Goal: Task Accomplishment & Management: Use online tool/utility

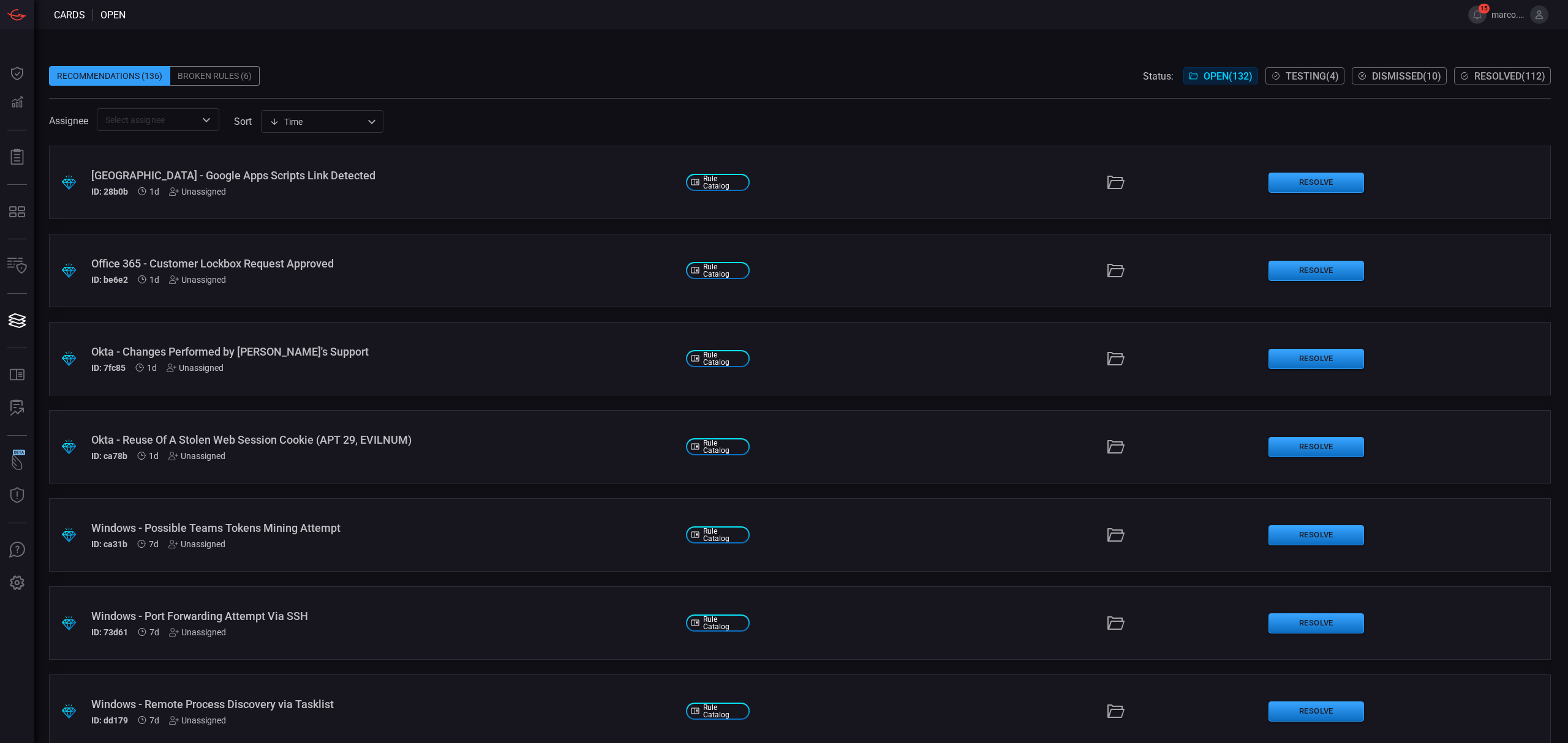
click at [1299, 79] on span "Testing ( 4 )" at bounding box center [1312, 76] width 54 height 12
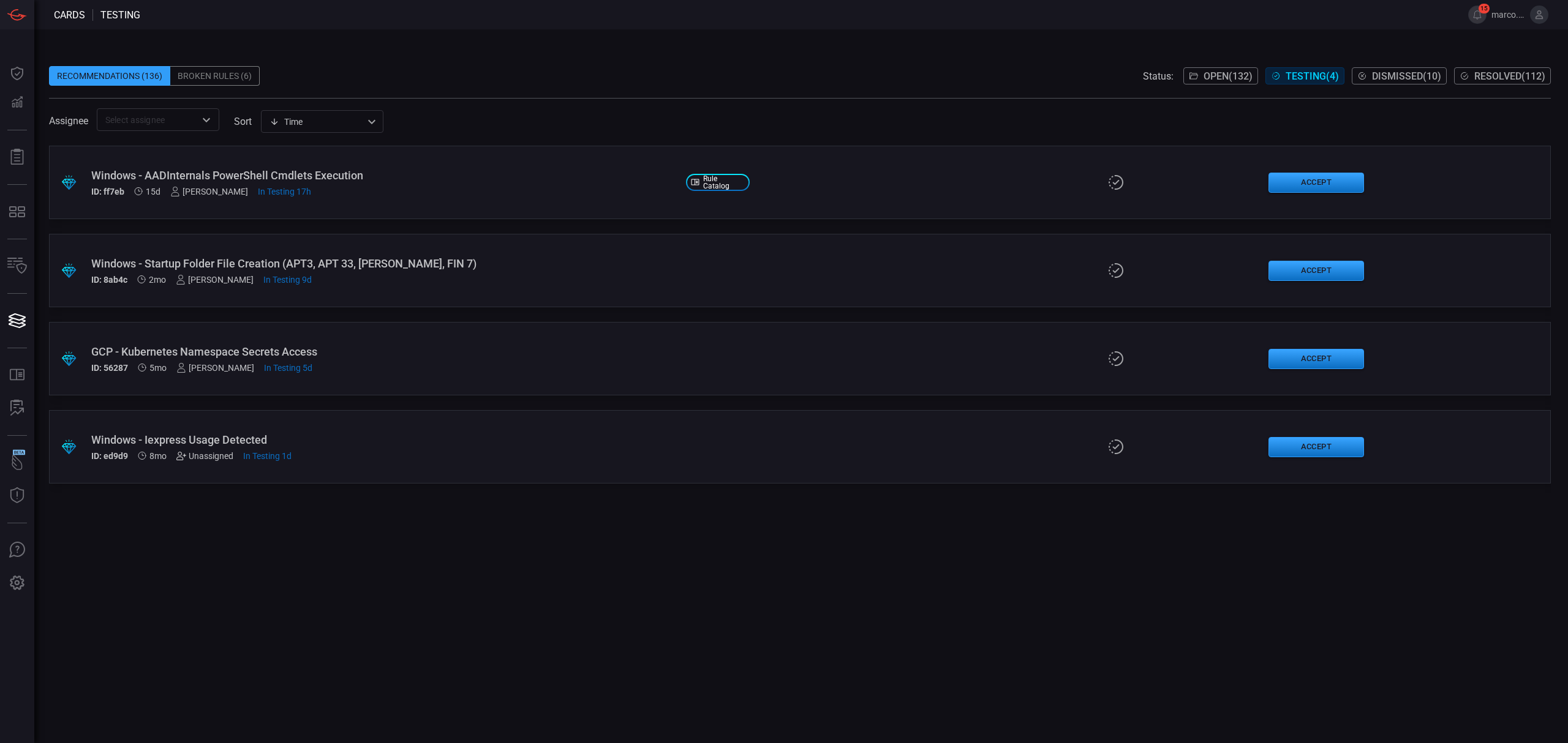
click at [177, 459] on icon at bounding box center [181, 456] width 10 height 10
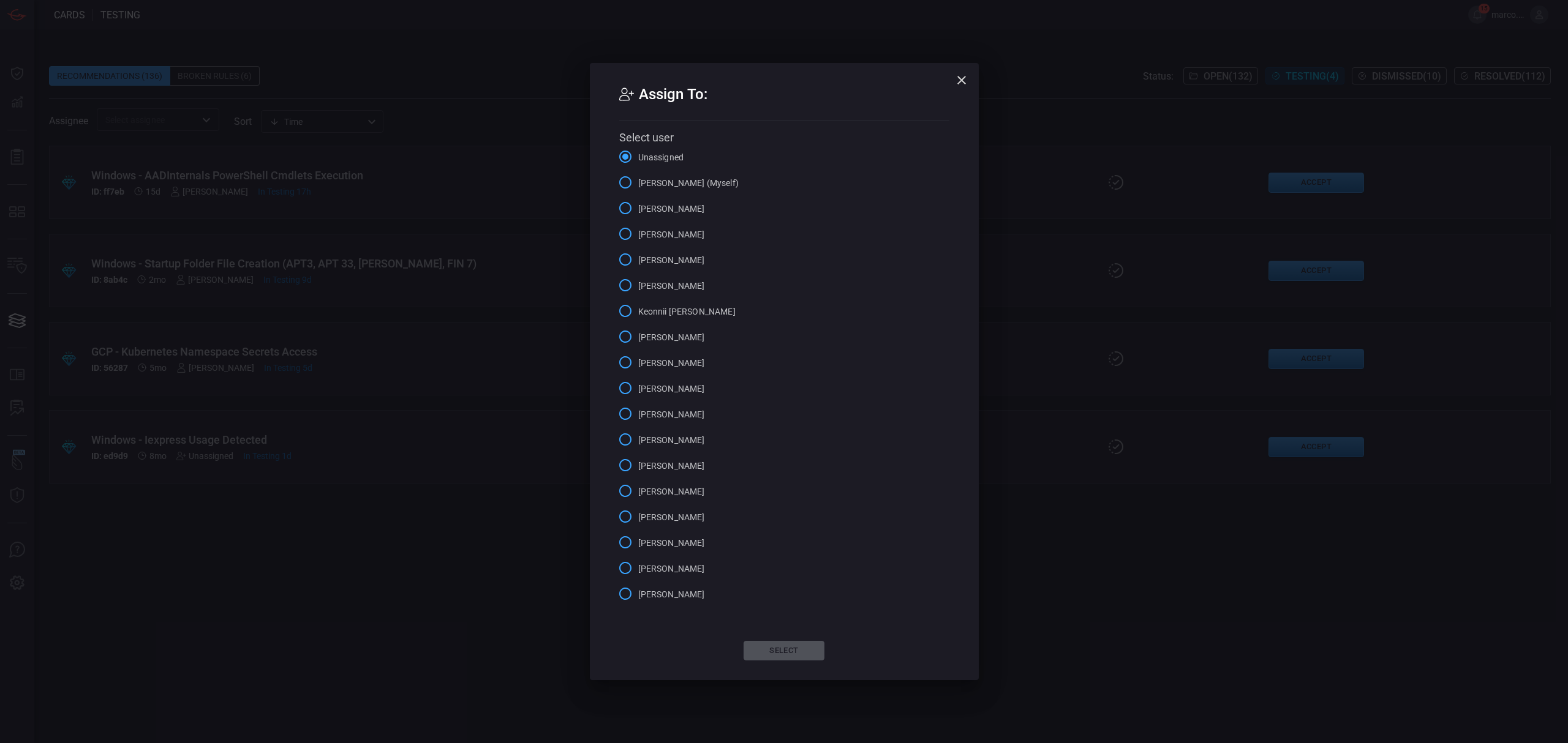
click at [626, 233] on input "[PERSON_NAME]" at bounding box center [626, 234] width 26 height 26
click at [780, 650] on button "Select" at bounding box center [783, 651] width 81 height 20
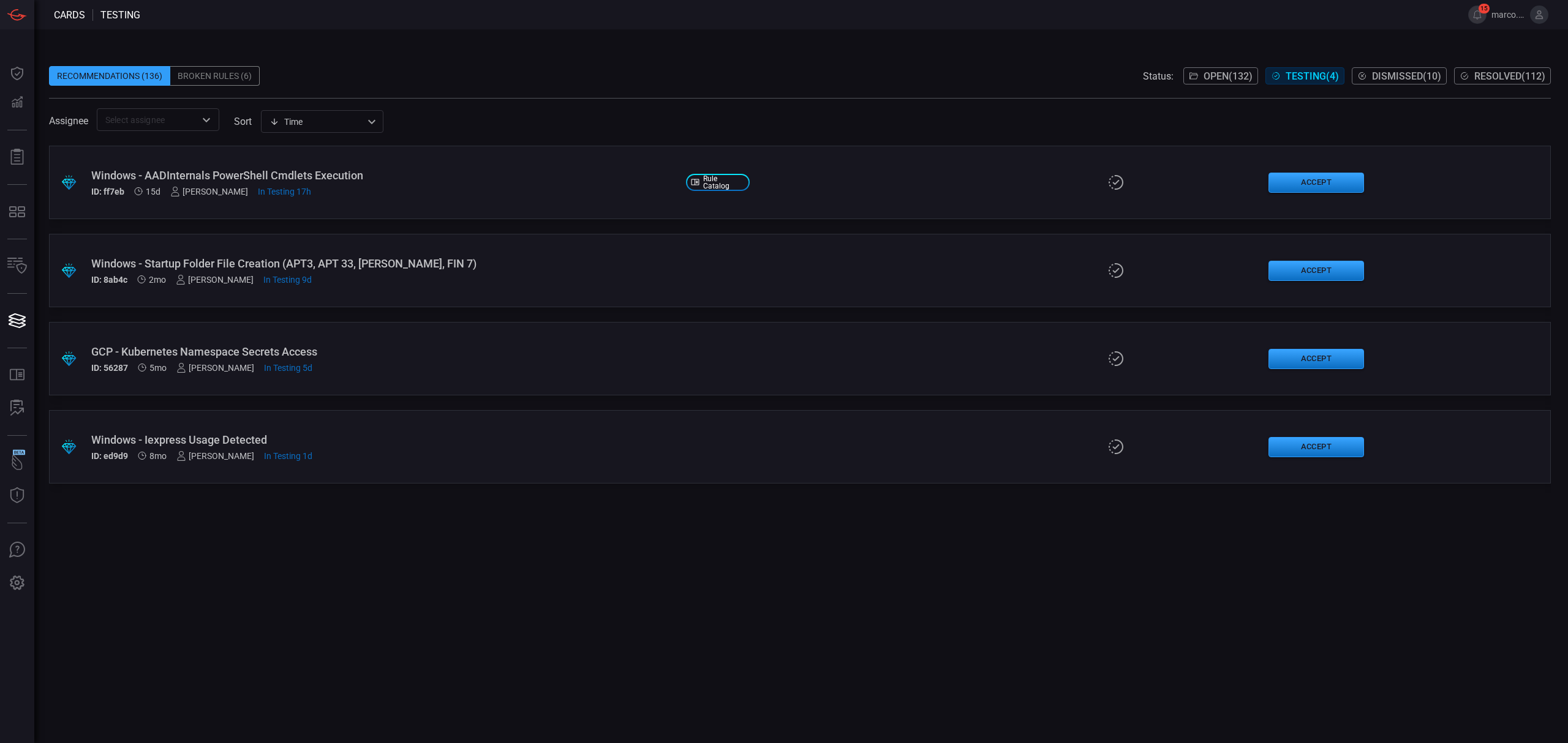
click at [381, 345] on div "GCP - Kubernetes Namespace Secrets Access" at bounding box center [384, 351] width 585 height 13
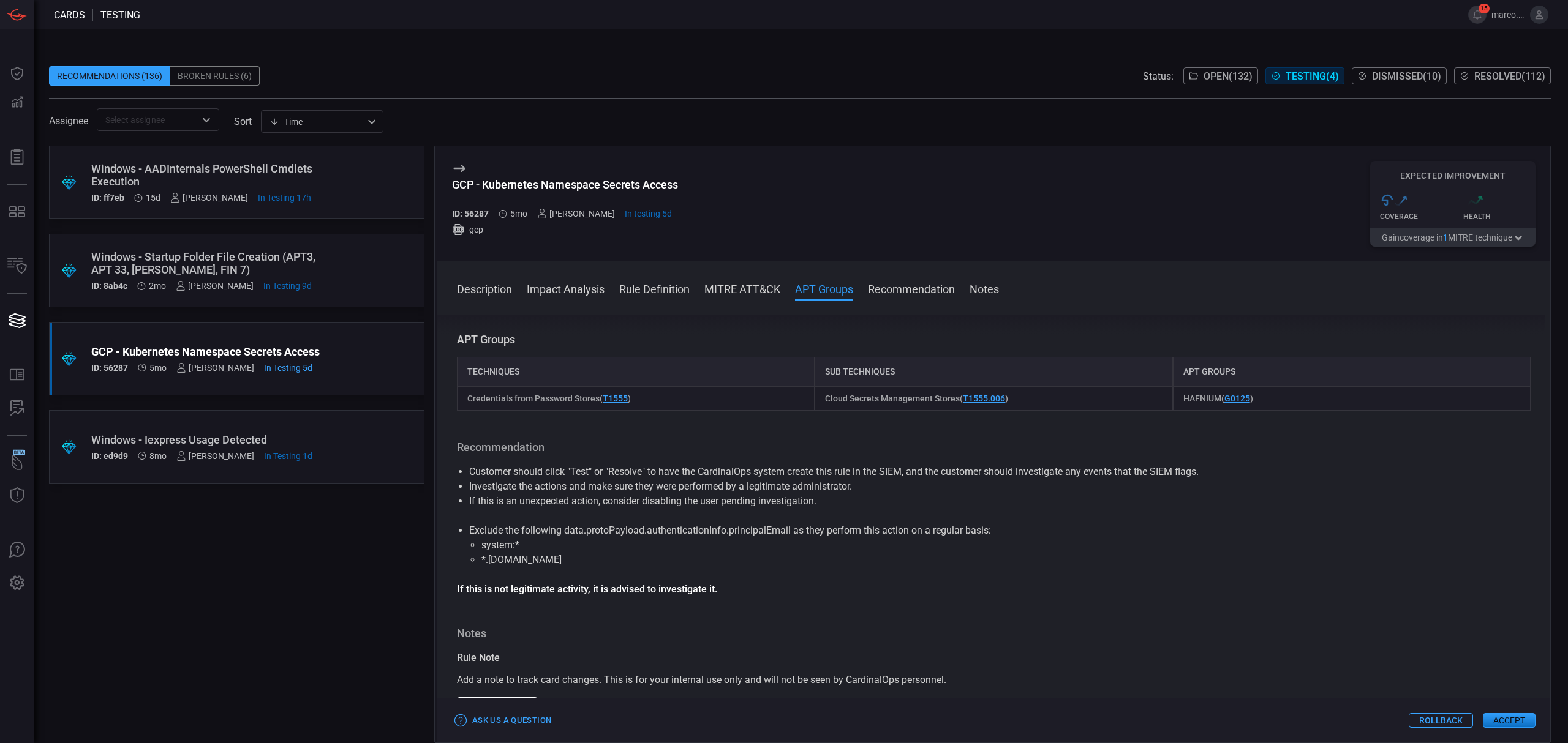
scroll to position [776, 0]
click at [1502, 717] on button "Accept" at bounding box center [1509, 721] width 53 height 15
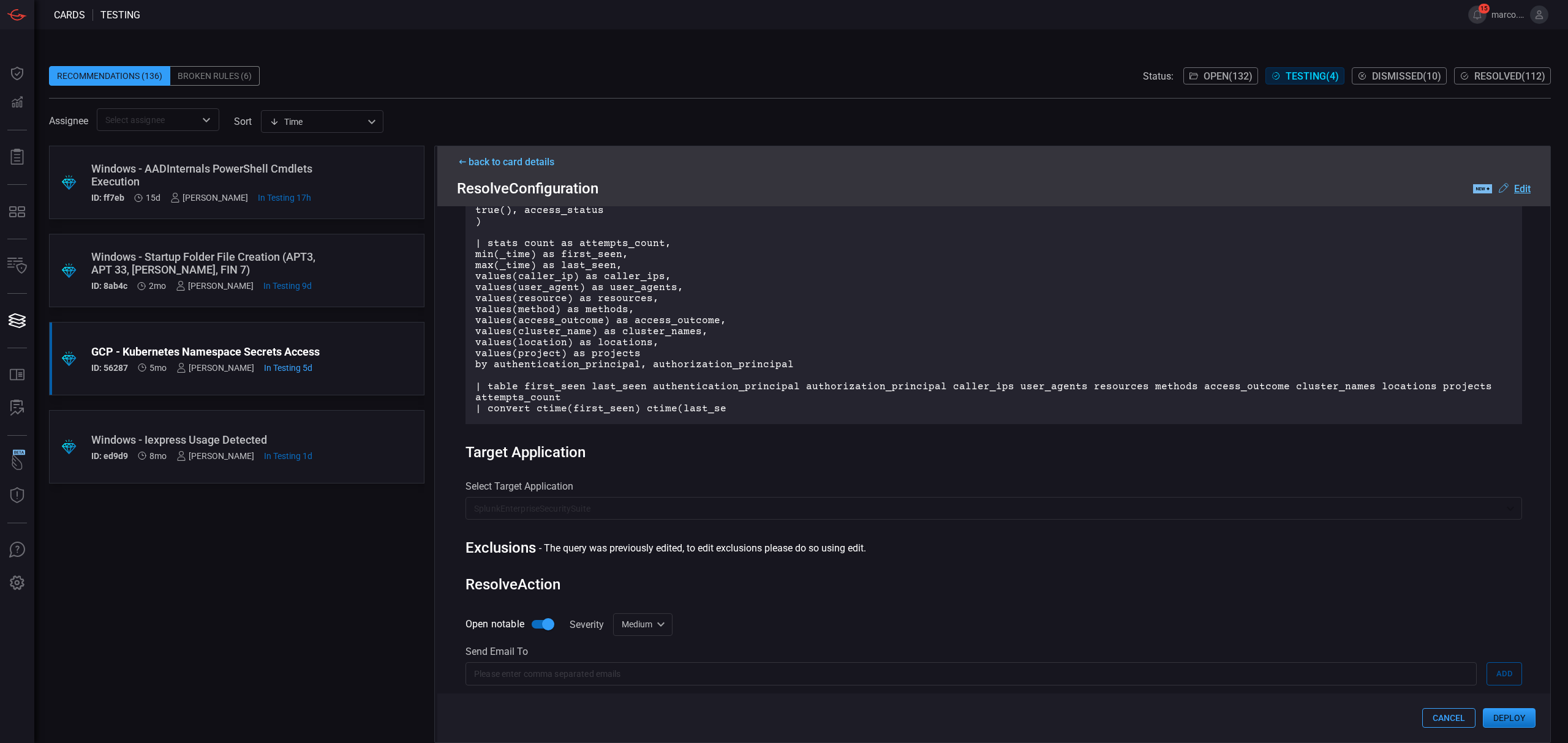
scroll to position [490, 0]
click at [1525, 189] on u "Edit" at bounding box center [1522, 188] width 17 height 12
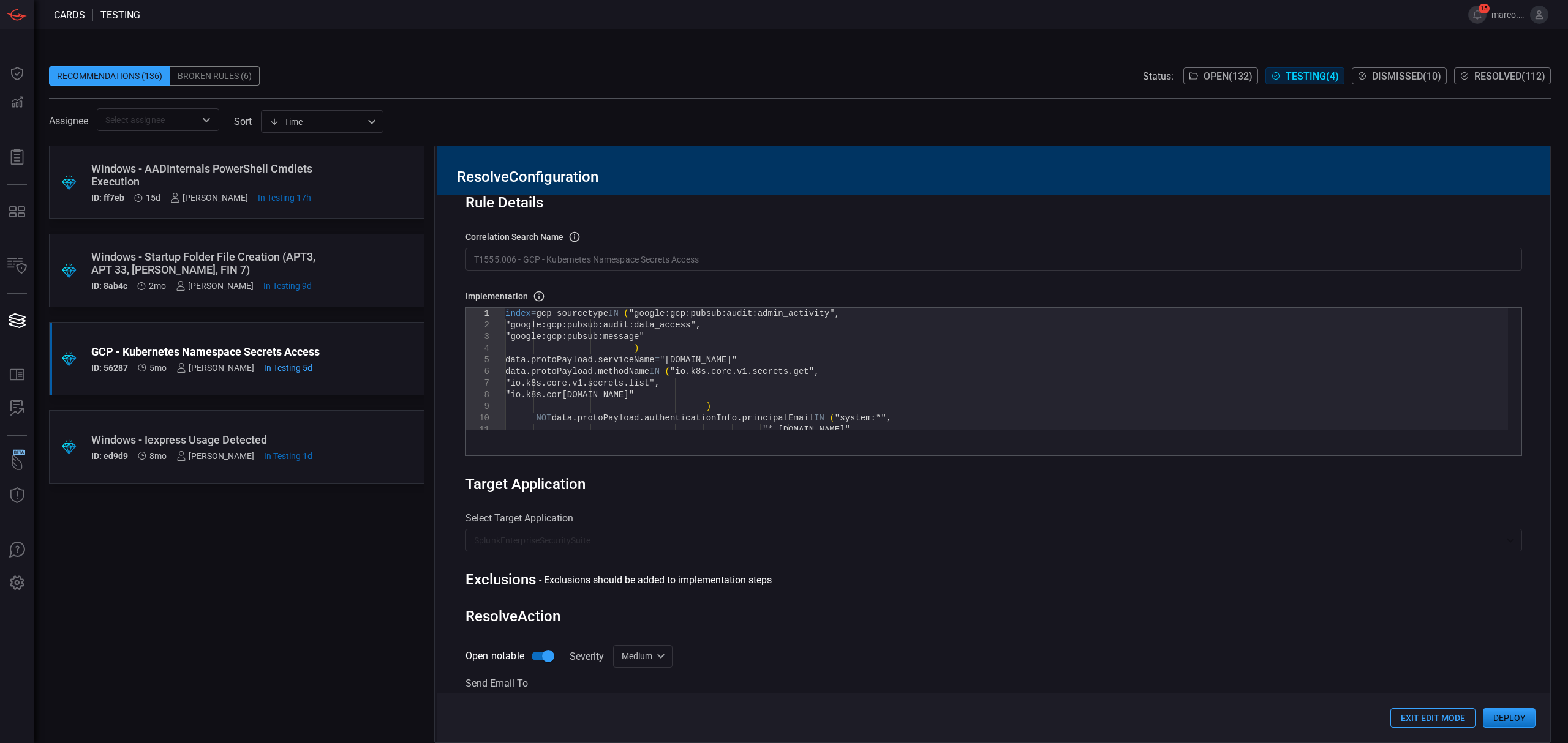
scroll to position [28, 0]
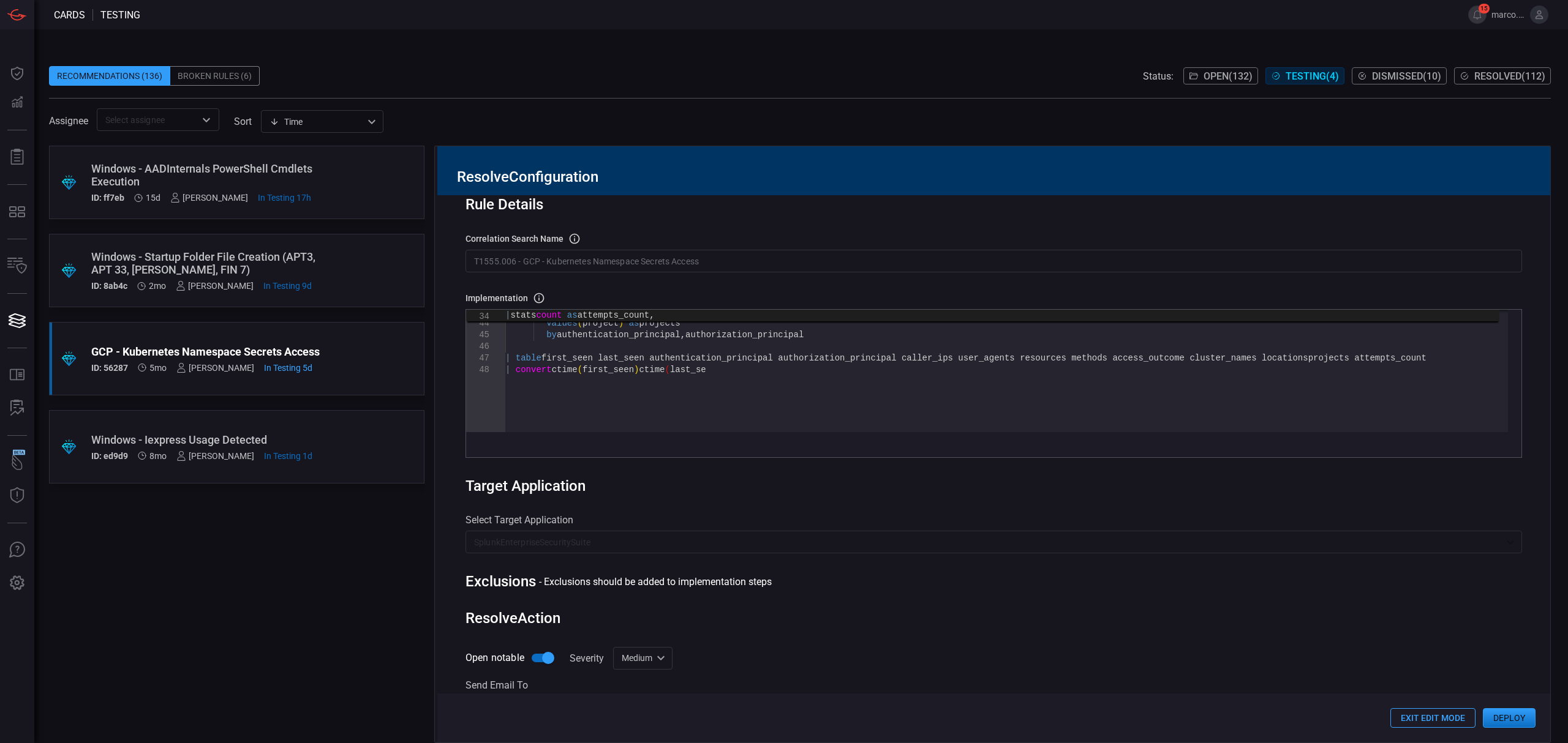
type textarea "values(access_outcome) as access_outcome, values(cluster_name) as cluster_names…"
click at [805, 374] on div "values ( location ) as locations , values ( project ) as projects by authentica…" at bounding box center [1006, 152] width 1003 height 669
click at [1407, 723] on button "Exit Edit Mode" at bounding box center [1433, 718] width 85 height 20
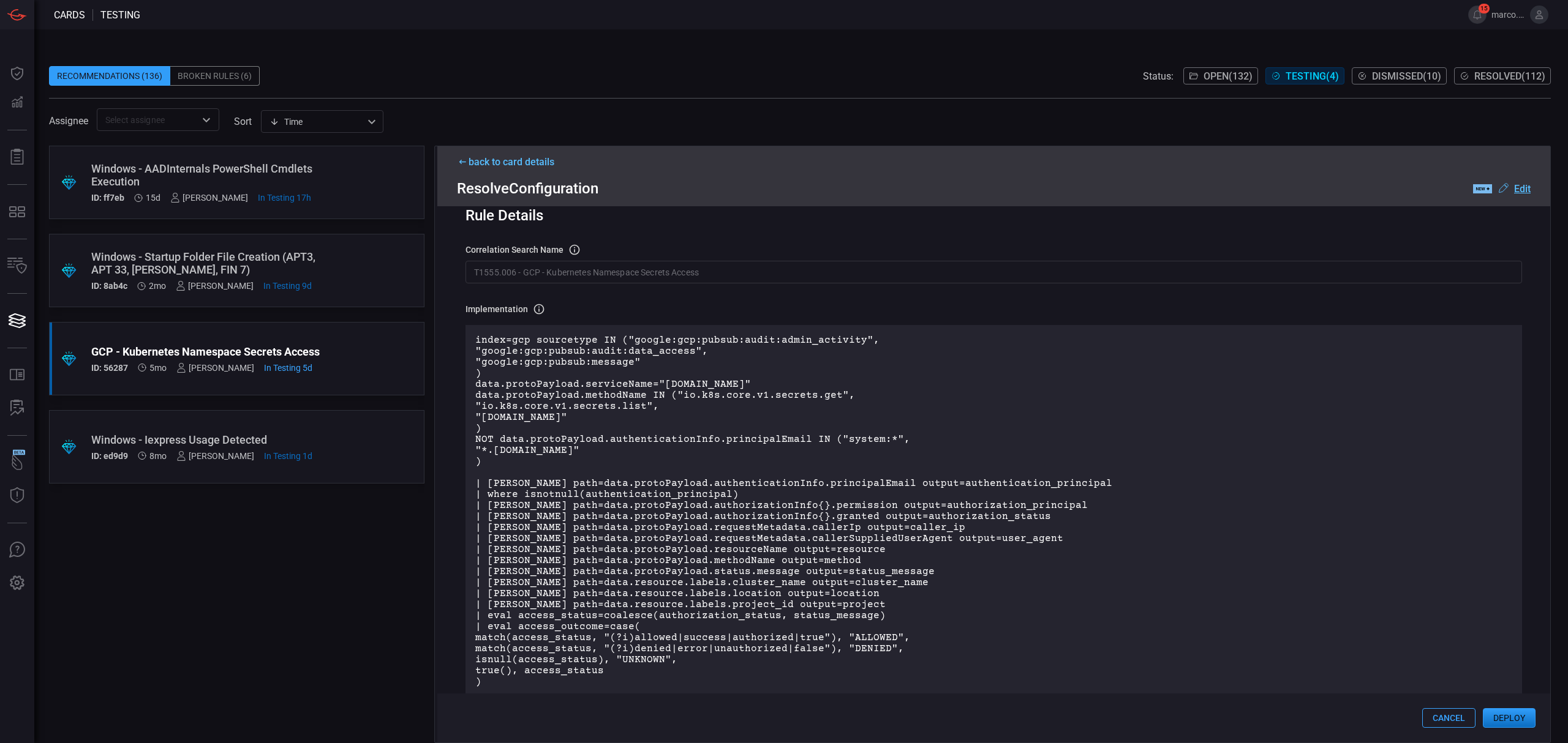
click at [1432, 718] on button "Cancel" at bounding box center [1449, 718] width 54 height 20
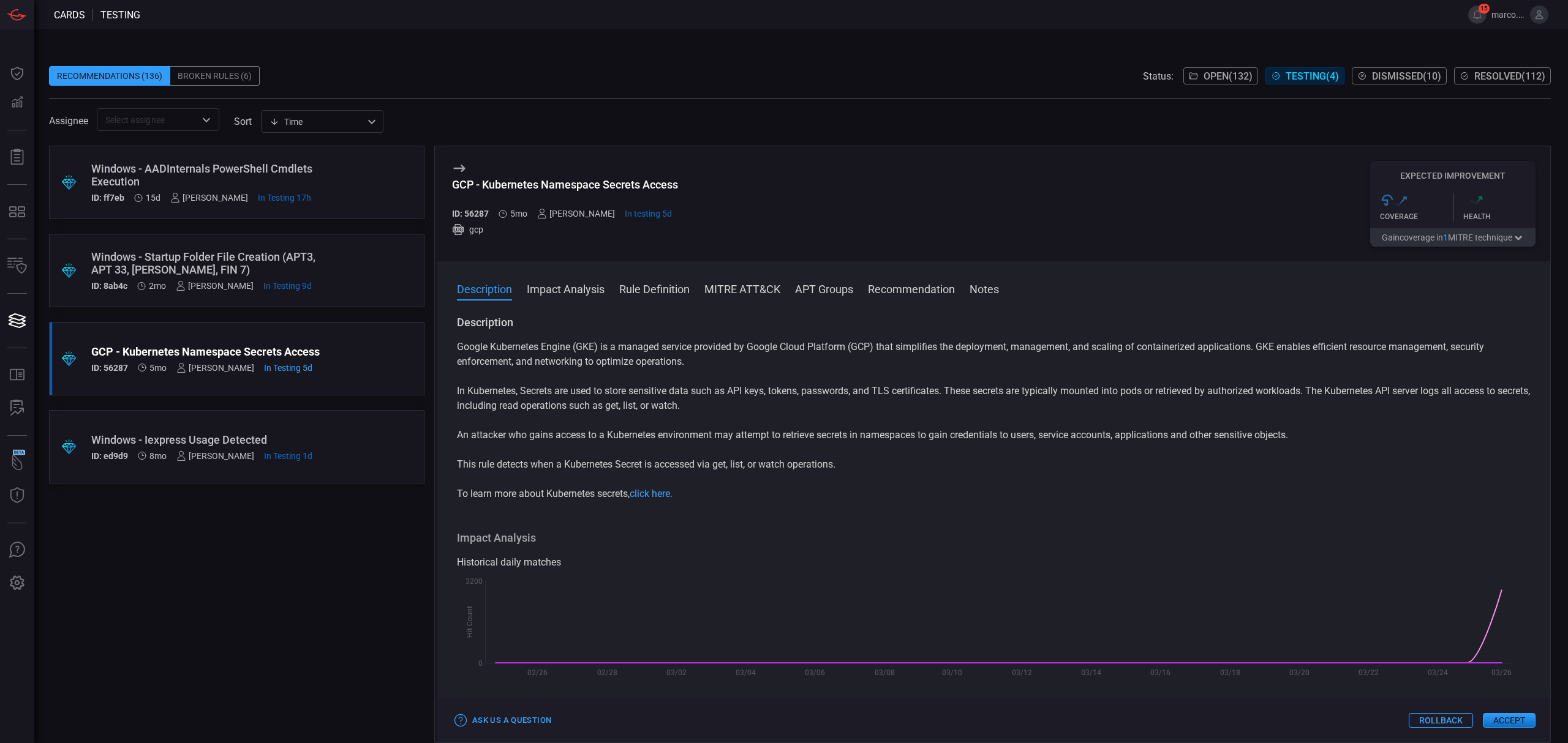
click at [201, 438] on div "Windows - Iexpress Usage Detected" at bounding box center [213, 440] width 244 height 13
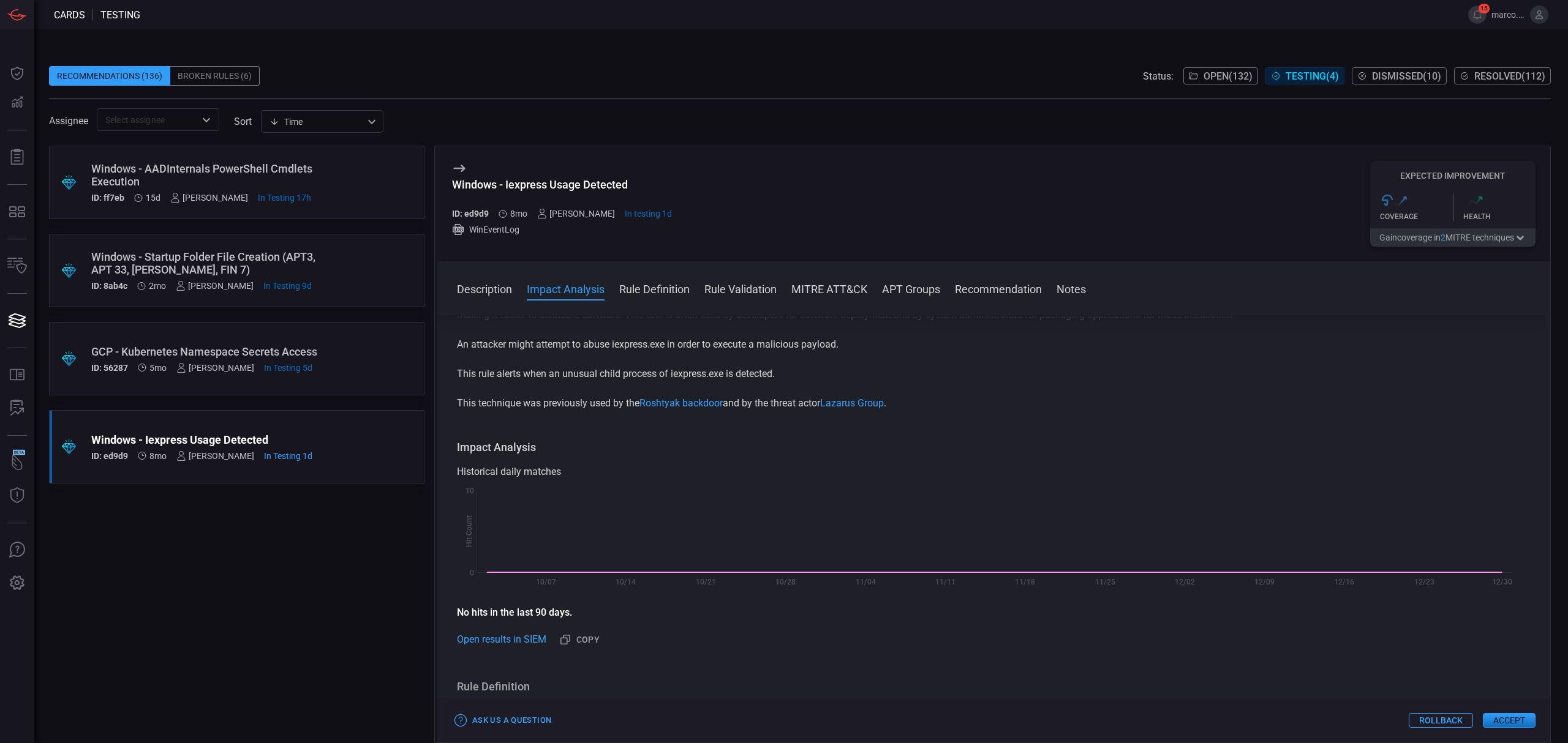
scroll to position [46, 0]
click at [1502, 721] on button "Accept" at bounding box center [1509, 721] width 53 height 15
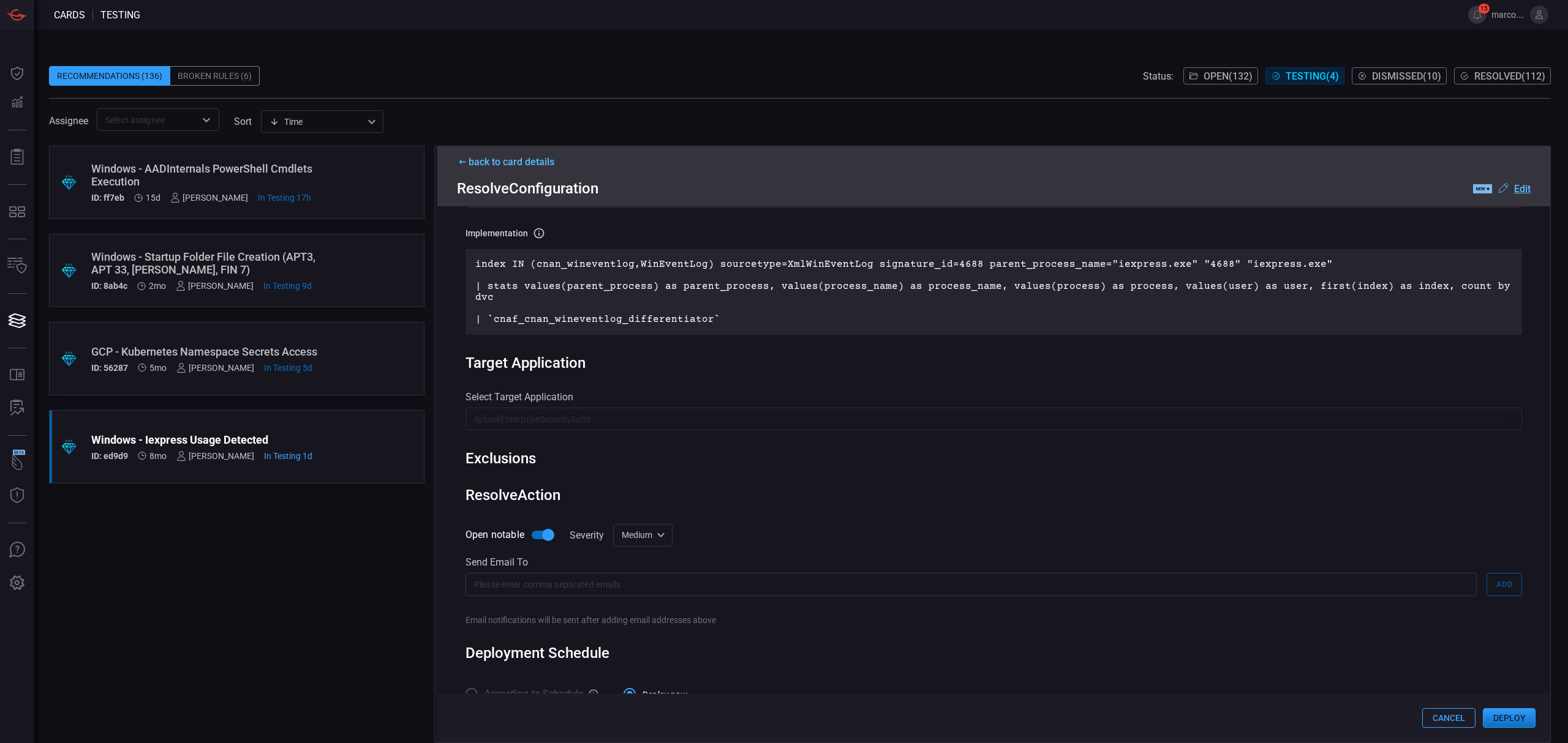
scroll to position [121, 0]
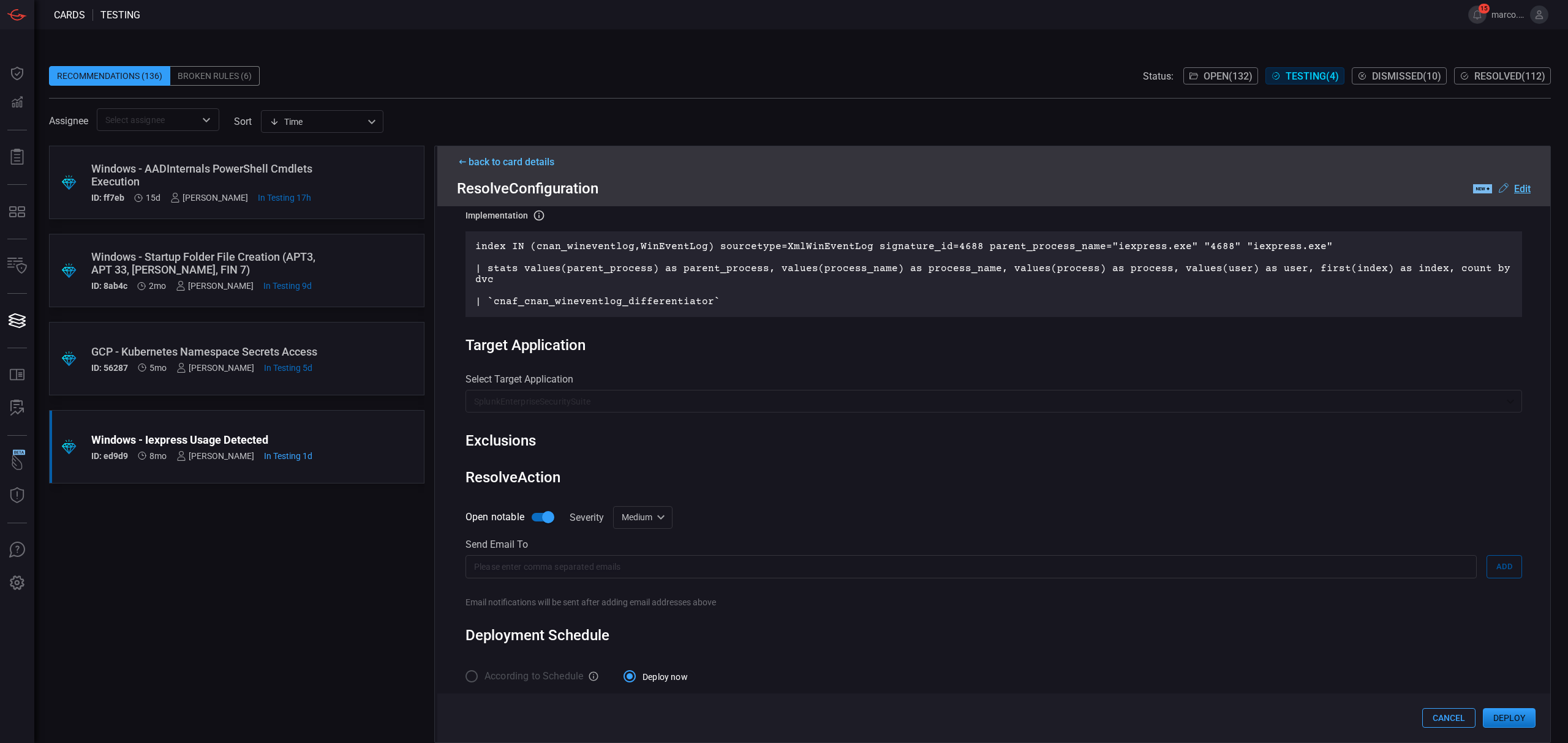
click at [1445, 723] on button "Cancel" at bounding box center [1449, 718] width 54 height 20
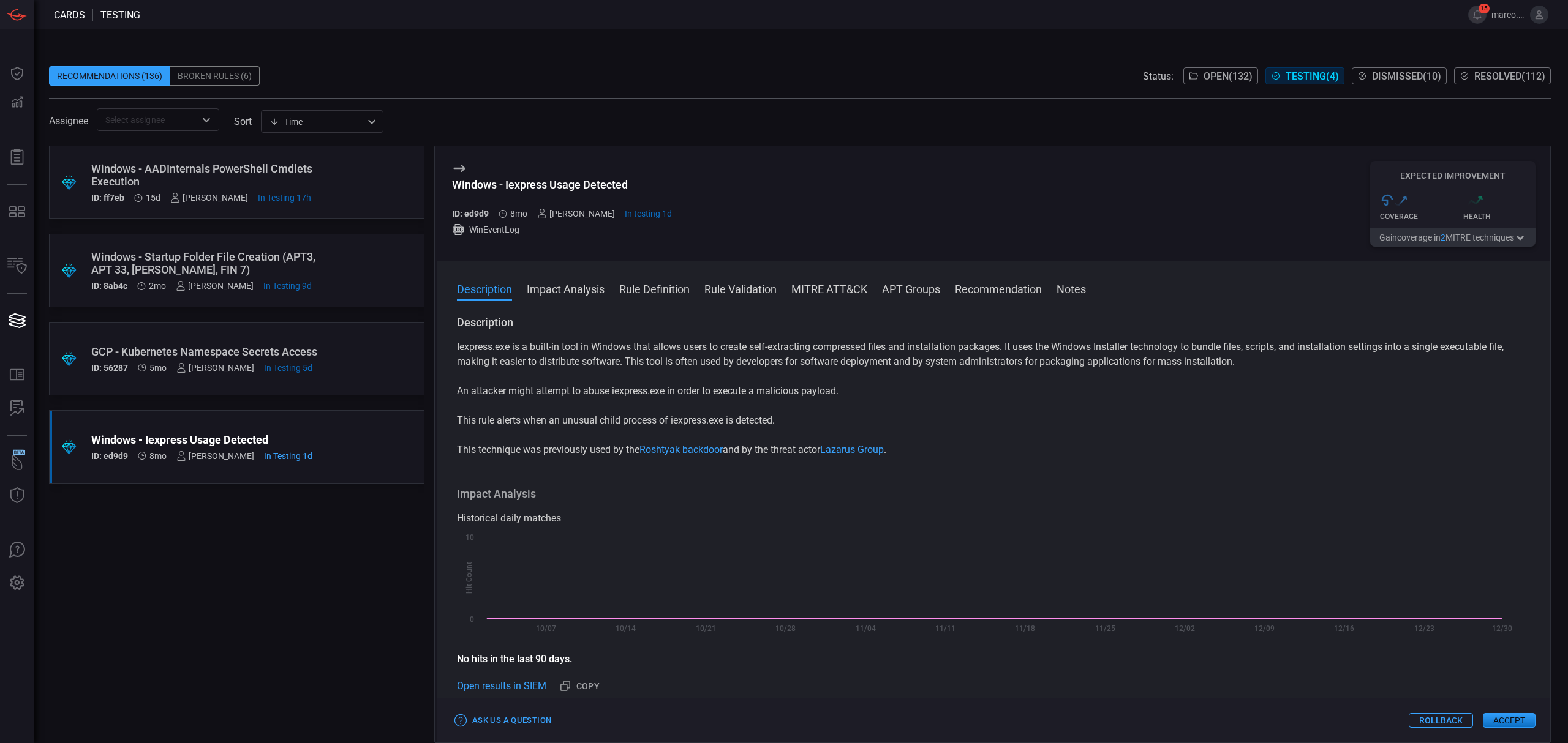
click at [238, 251] on div "Windows - Startup Folder File Creation (APT3, APT 33, [PERSON_NAME], FIN 7)" at bounding box center [213, 263] width 244 height 26
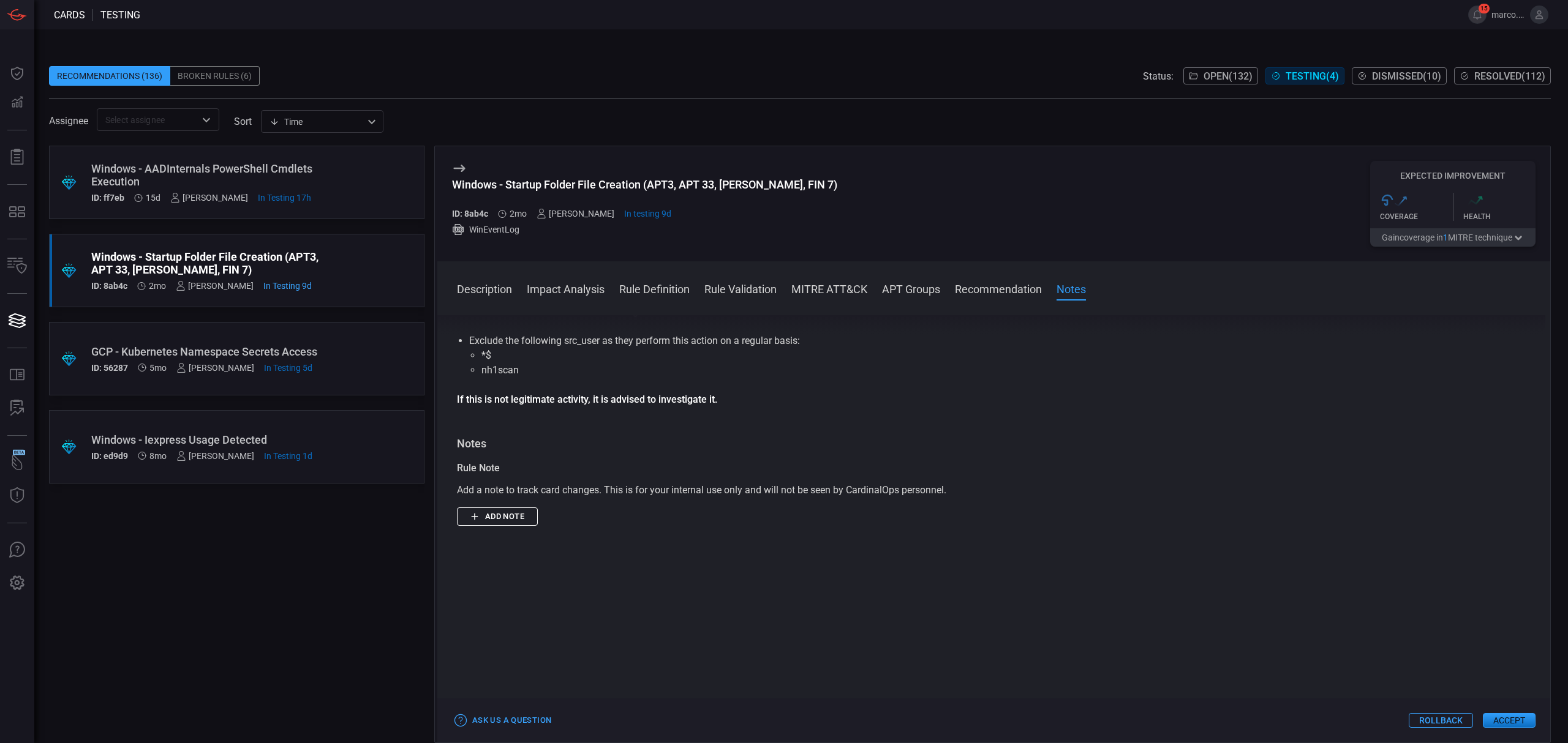
scroll to position [1469, 0]
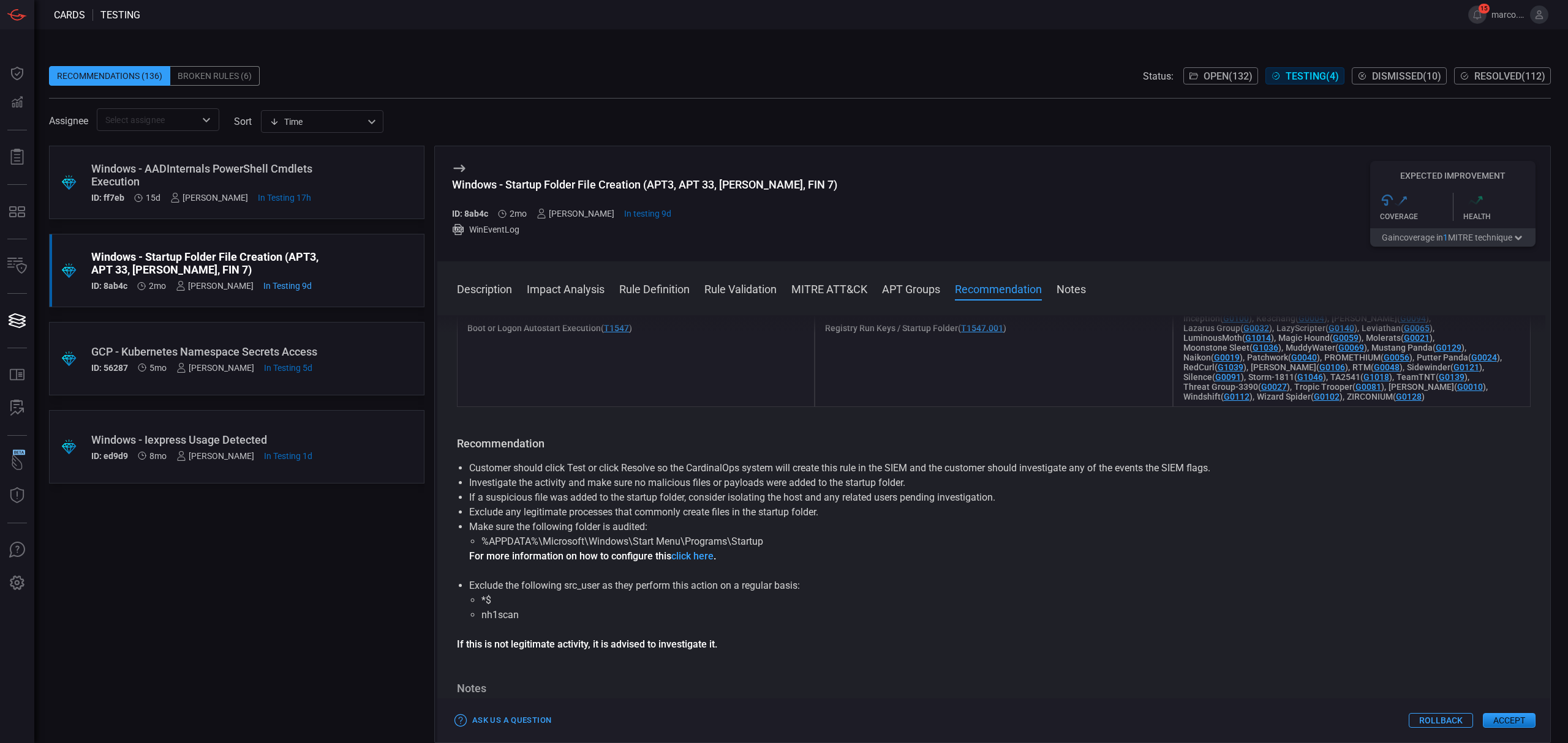
click at [1507, 720] on button "Accept" at bounding box center [1509, 721] width 53 height 15
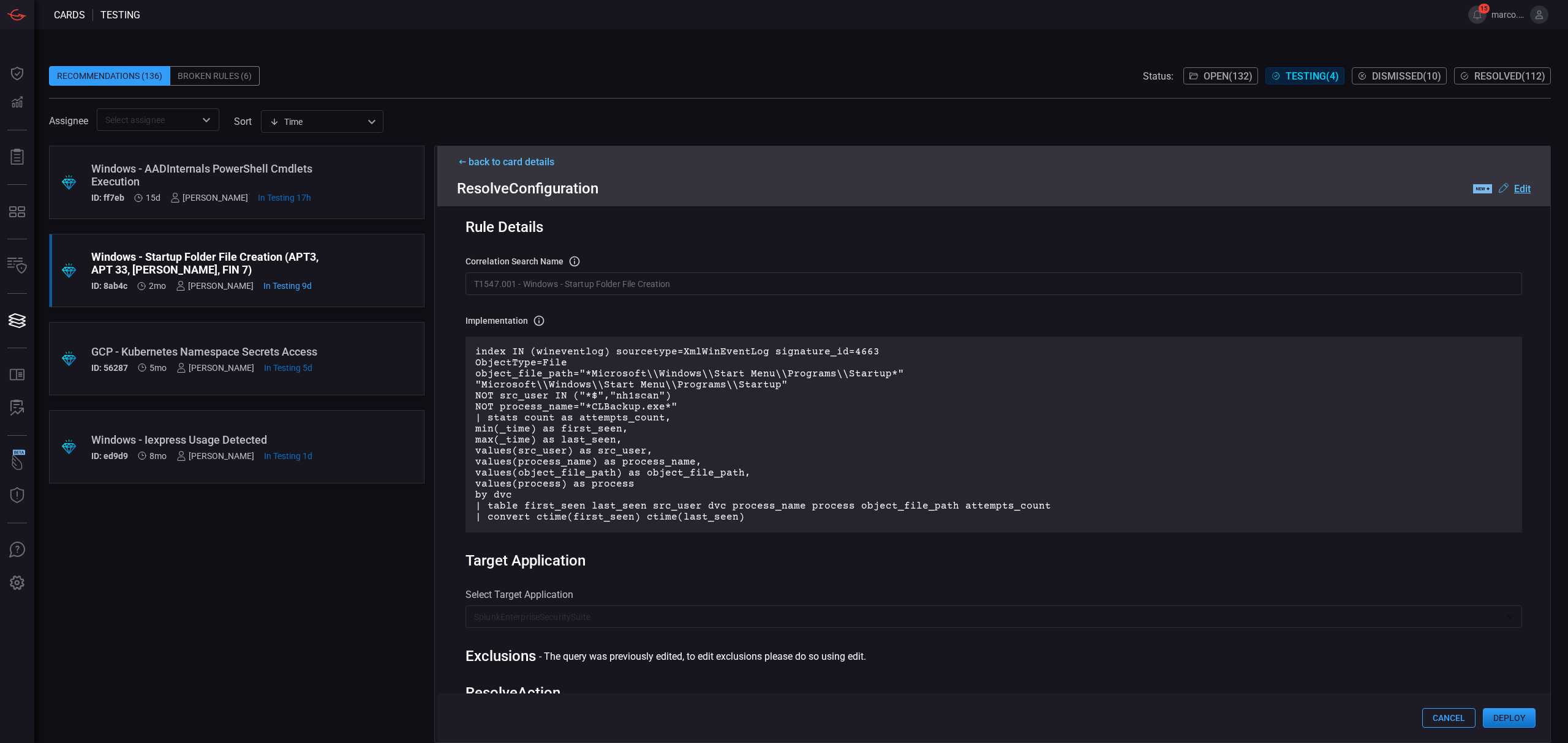
scroll to position [0, 0]
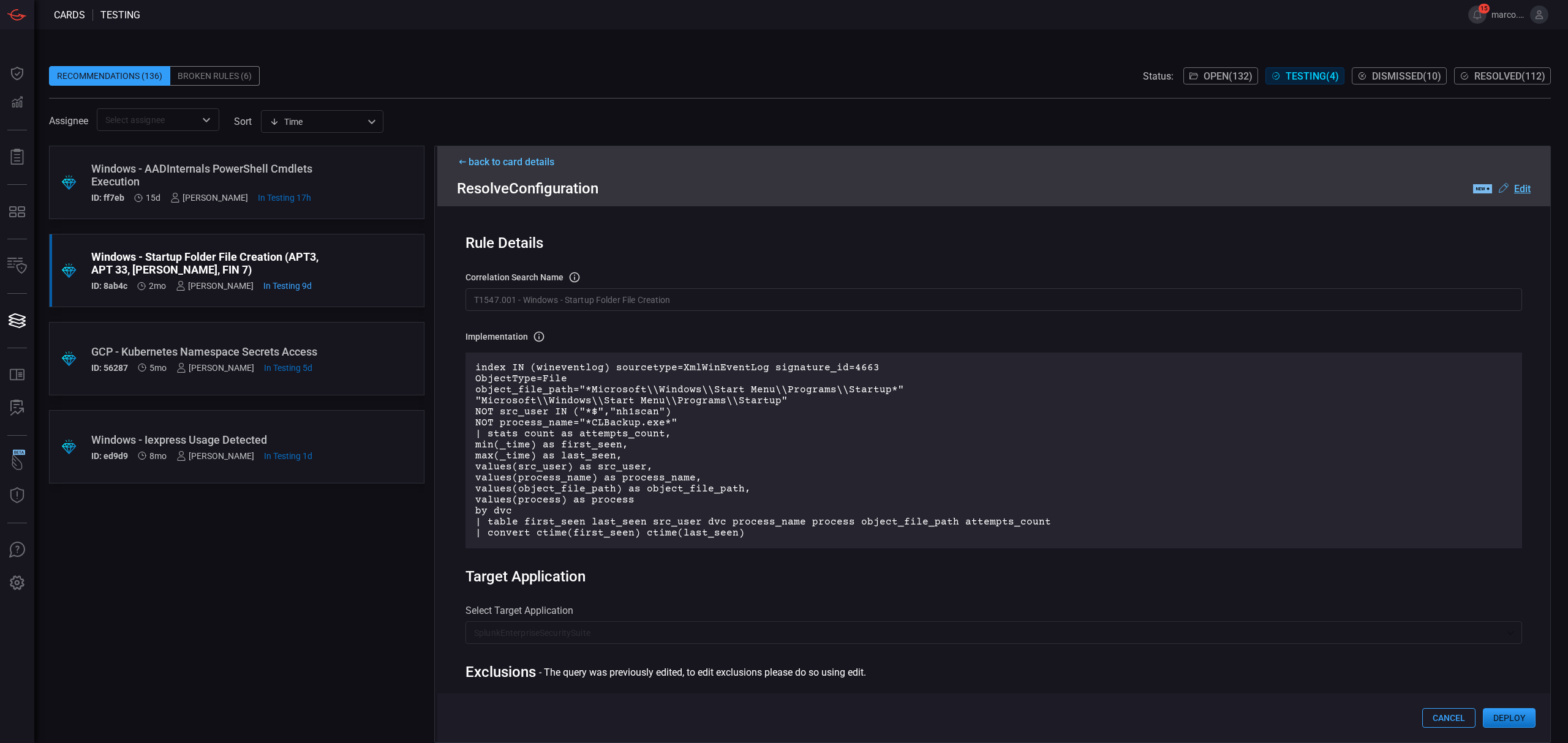
click at [785, 476] on p "index IN (wineventlog) sourcetype=XmlWinEventLog signature_id=4663 ObjectType=F…" at bounding box center [994, 451] width 1037 height 176
click at [1525, 190] on u "Edit" at bounding box center [1522, 188] width 17 height 12
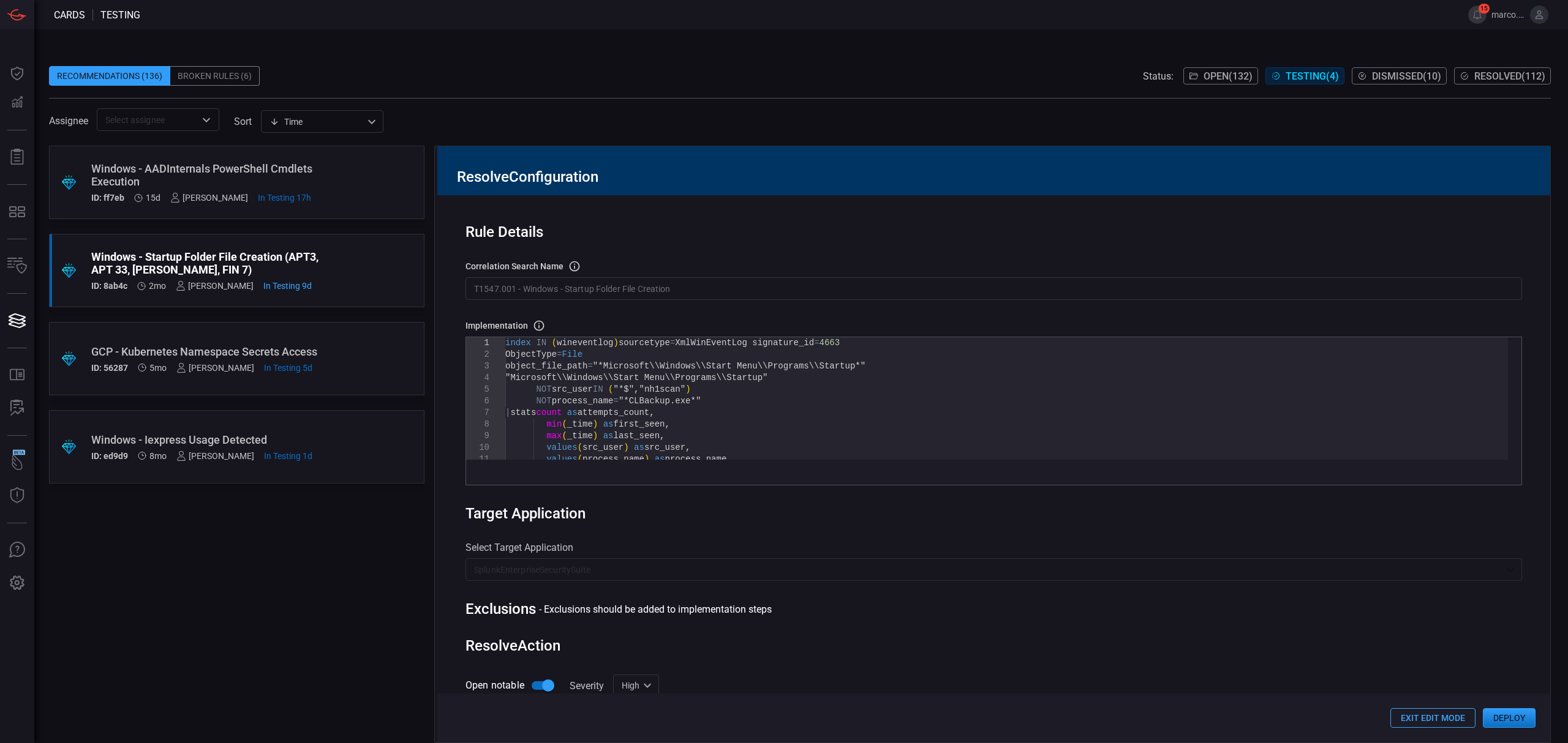
click at [759, 429] on div "index IN ( wineventlog ) sourcetype = XmlWinEventLog signature_id = 4663 Object…" at bounding box center [1006, 486] width 1003 height 297
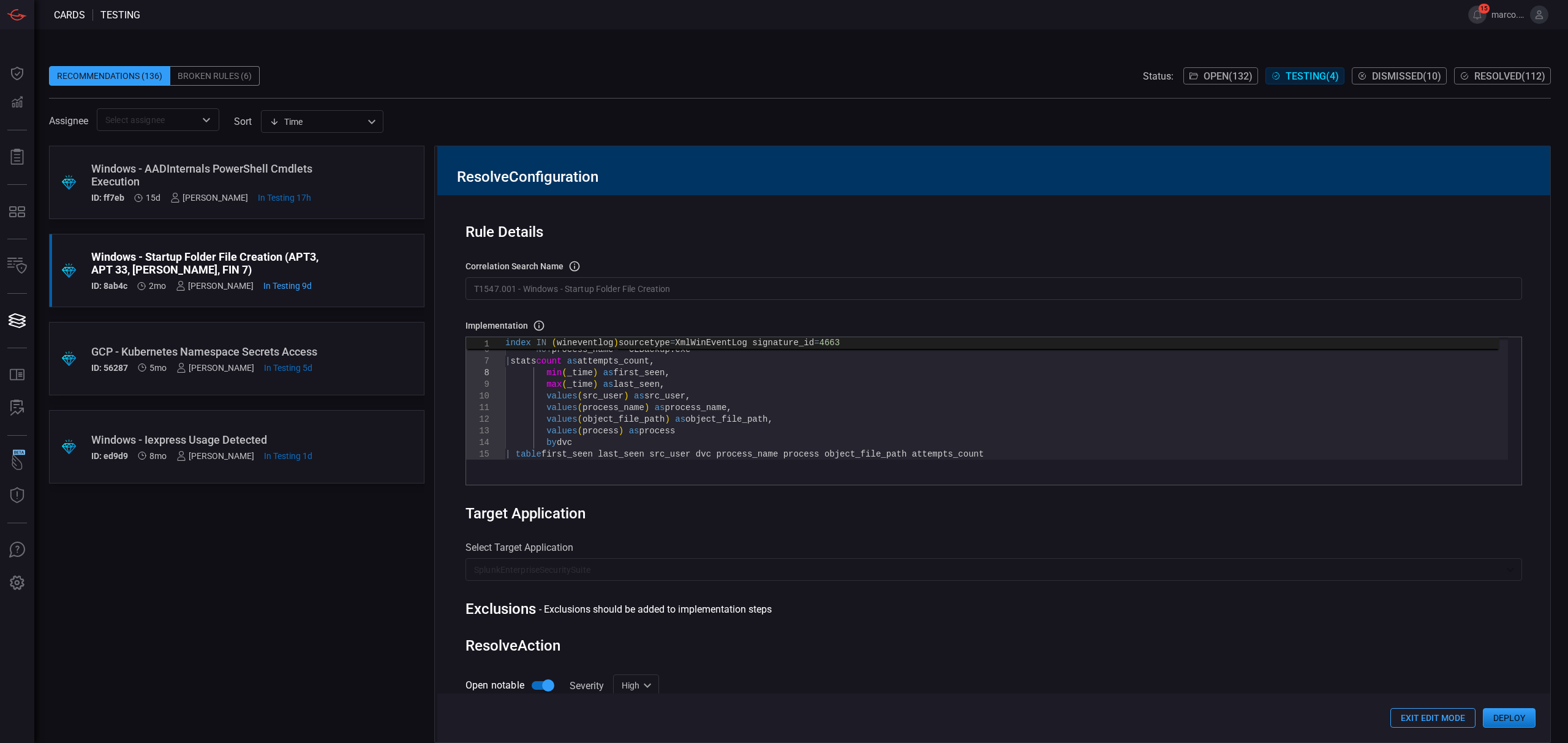
click at [755, 400] on div "values ( object_file_path ) as object_file_path , values ( process ) as process…" at bounding box center [1006, 434] width 1003 height 297
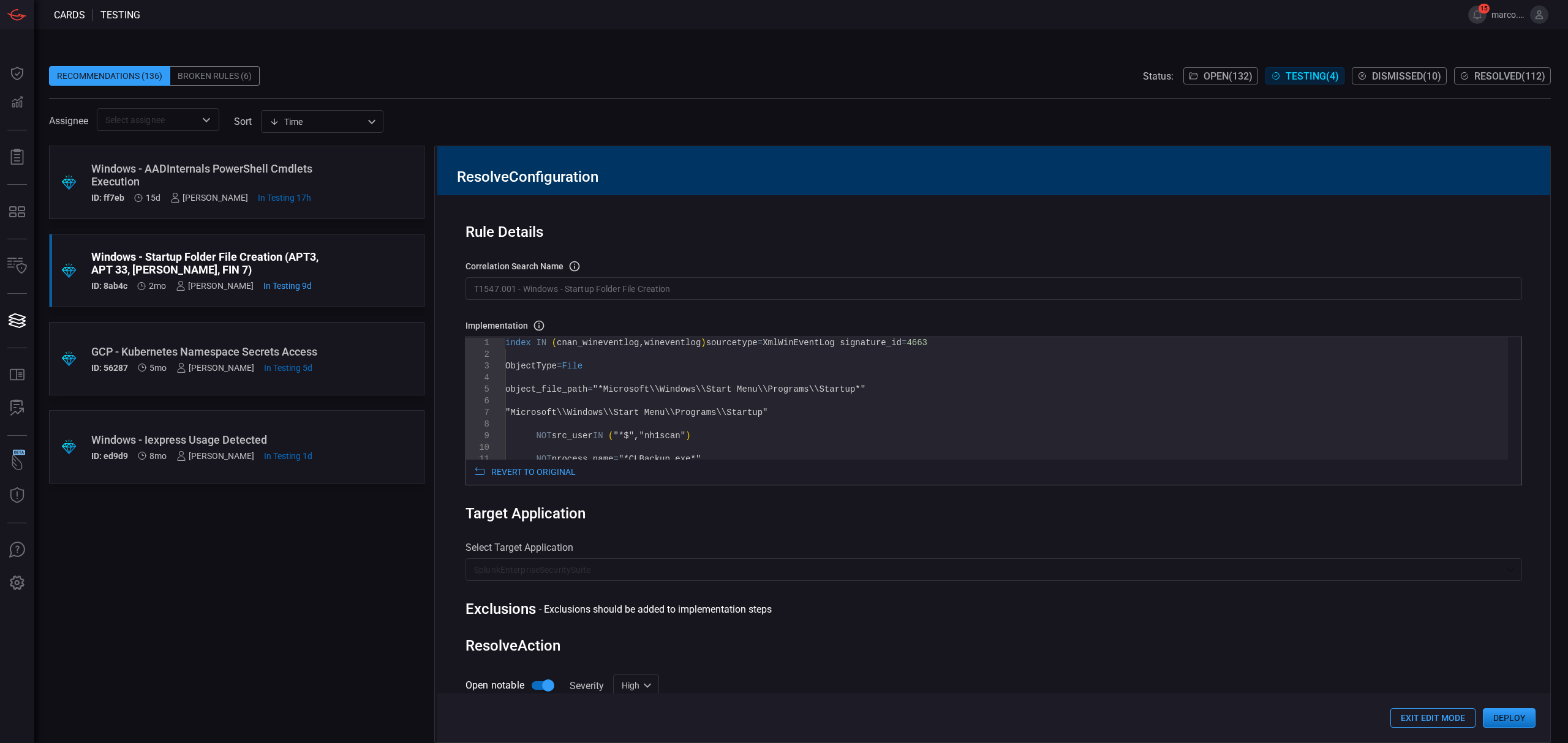
click at [697, 361] on div "NOT process_name = "*CLBackup.exe*" "Microsoft\\Windows\\Start Menu\\Programs\\…" at bounding box center [1006, 585] width 1003 height 495
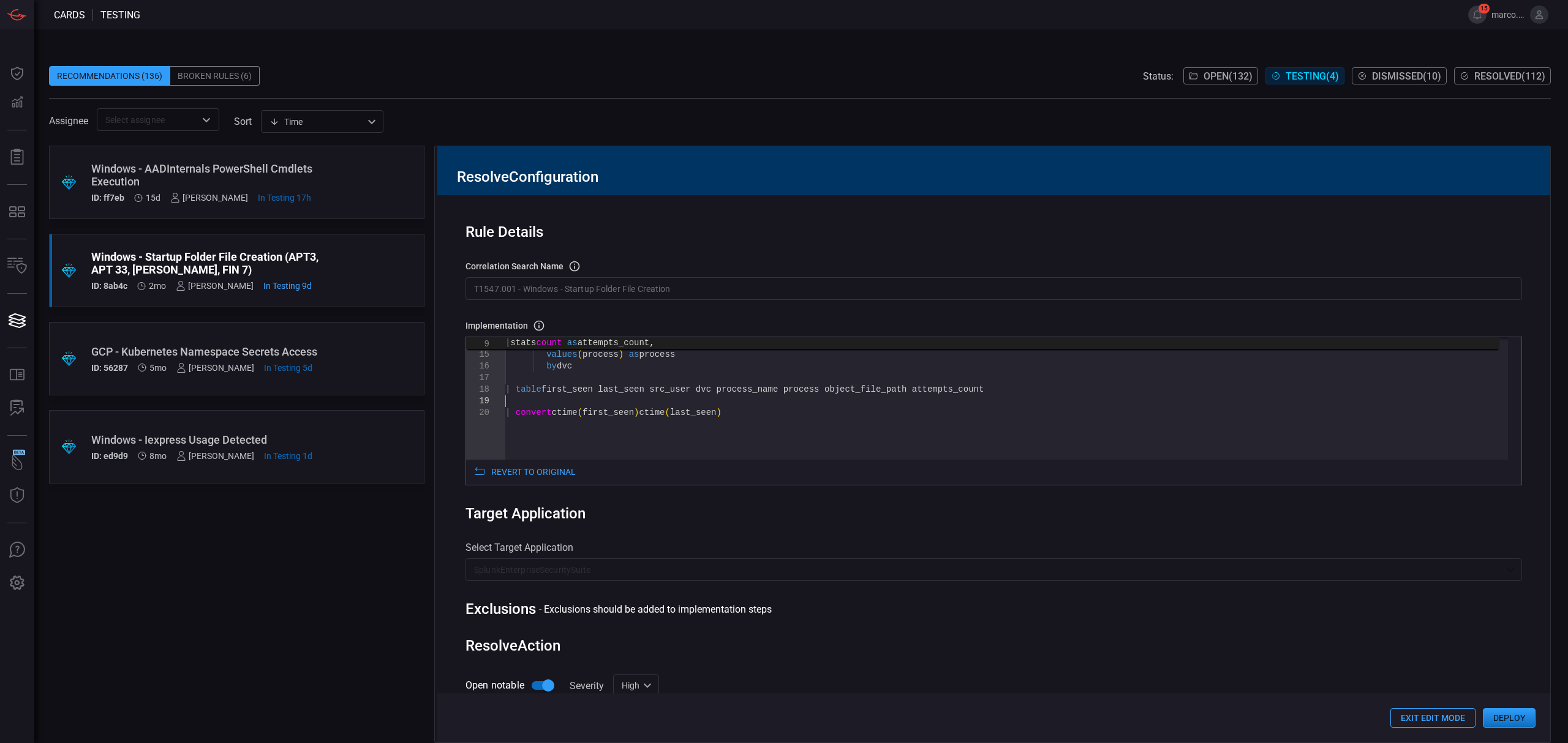
type textarea "max(_time) as last_seen, values(src_user) as src_user, values(process_name) as …"
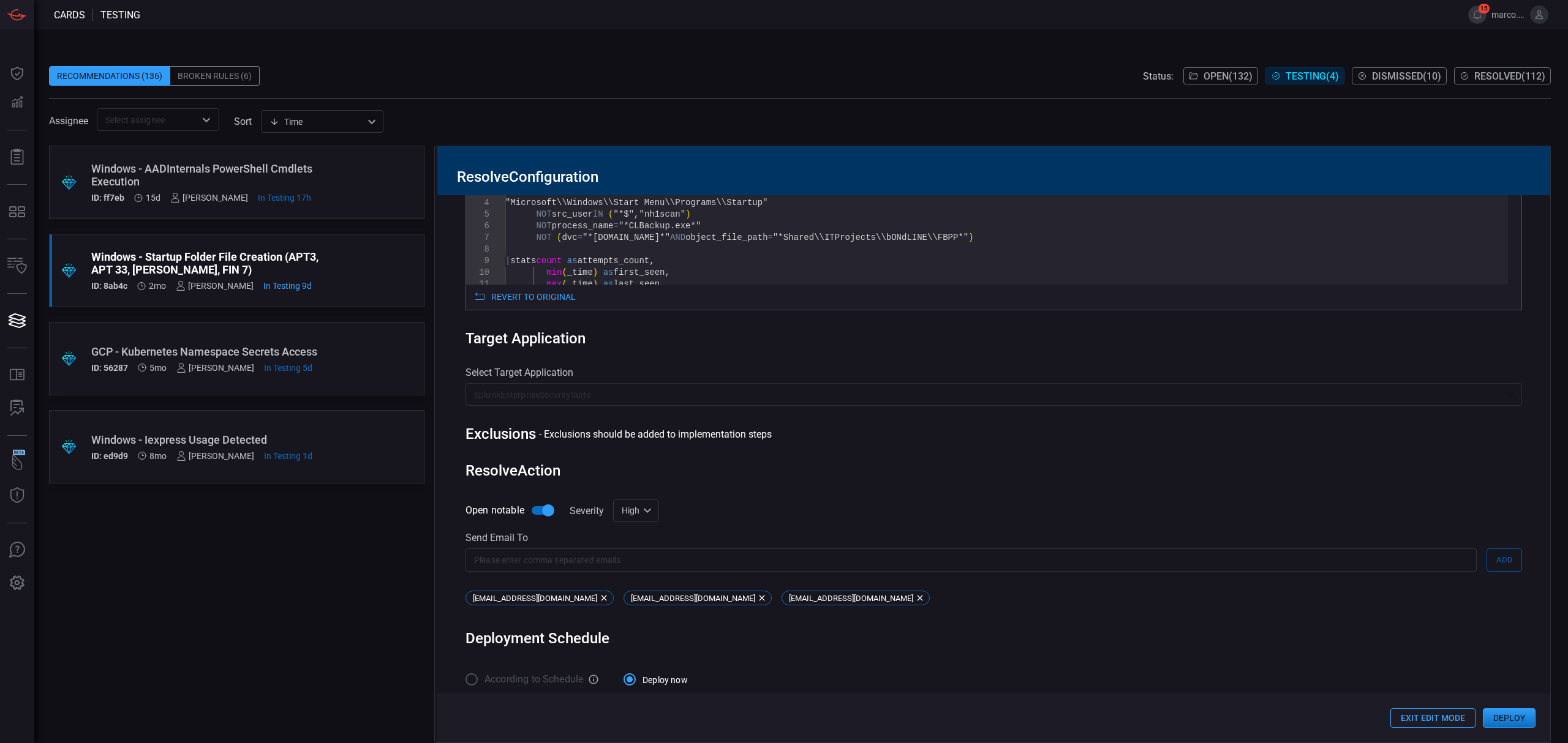
scroll to position [191, 0]
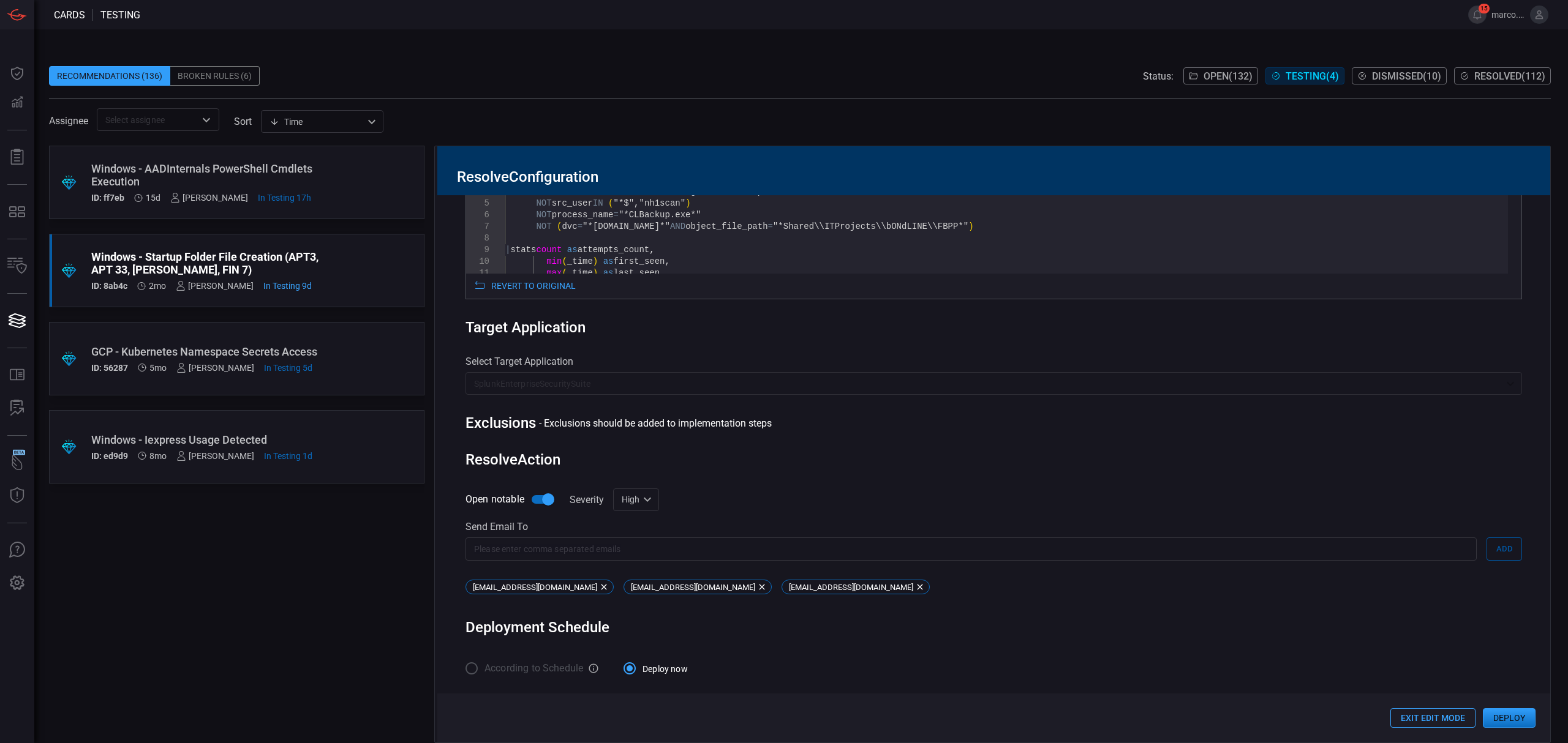
click at [1517, 716] on button "Deploy" at bounding box center [1509, 718] width 53 height 20
